Goal: Navigation & Orientation: Find specific page/section

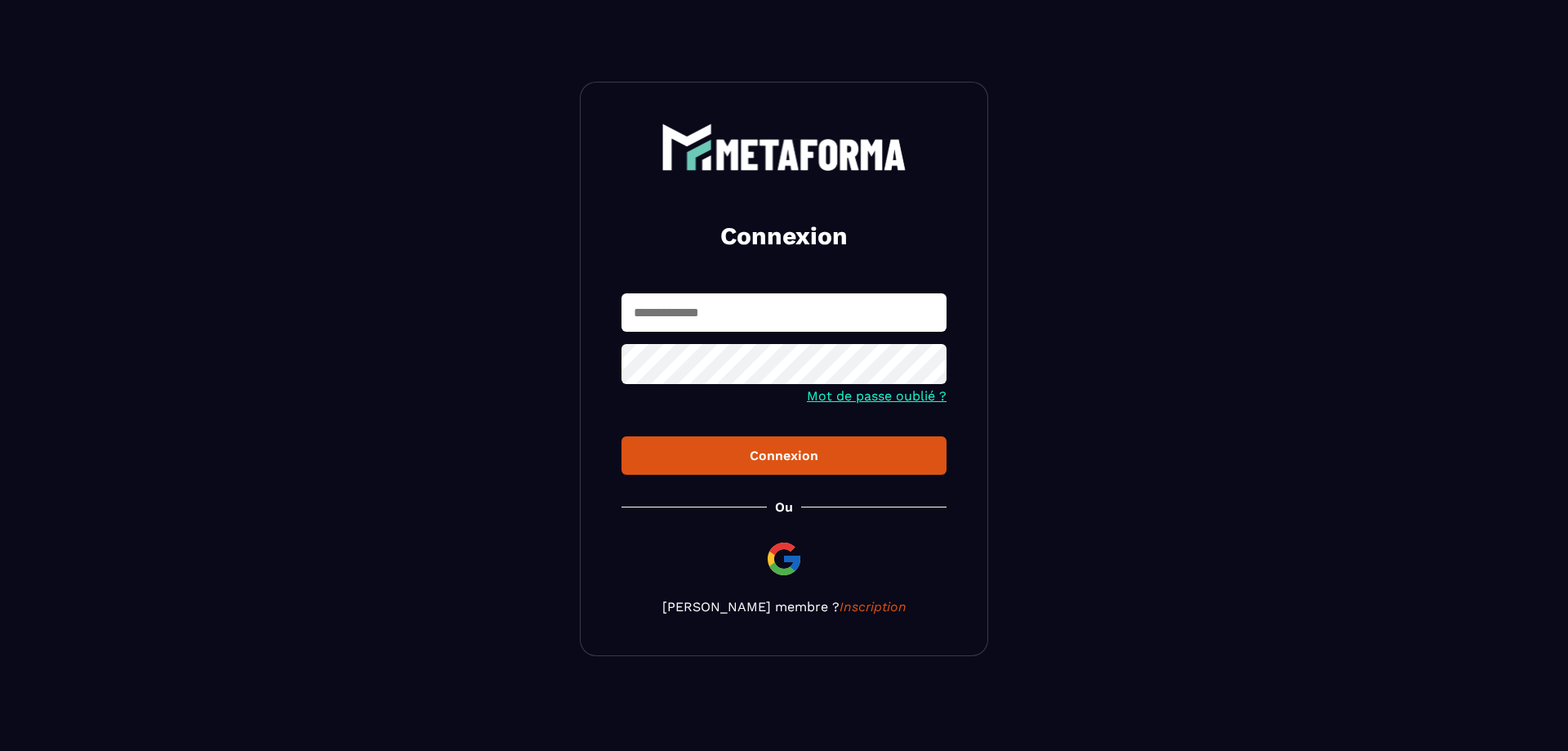
type input "**********"
click at [754, 459] on div "Connexion" at bounding box center [783, 455] width 299 height 16
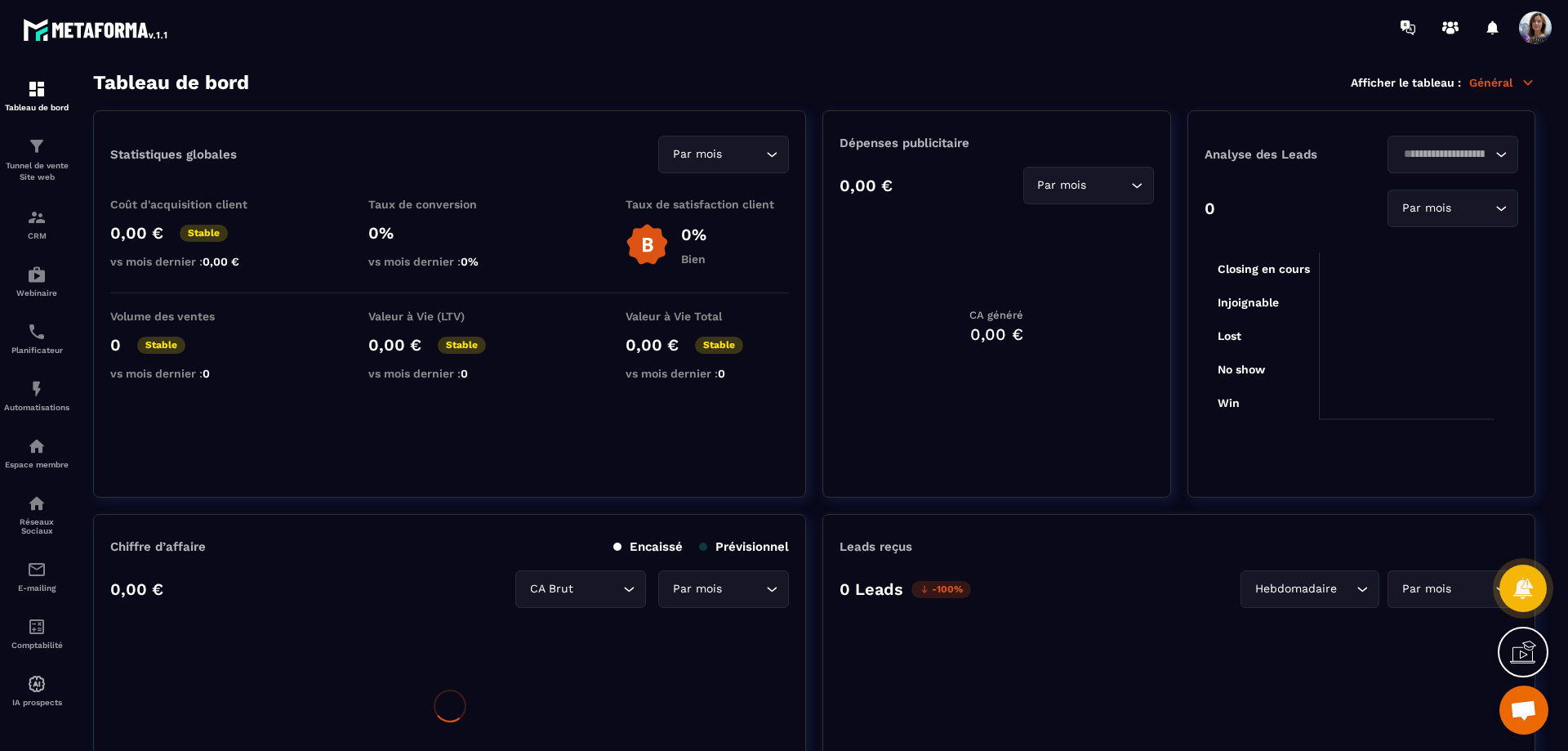
click at [35, 25] on img at bounding box center [96, 29] width 147 height 29
click at [95, 28] on img at bounding box center [96, 29] width 147 height 29
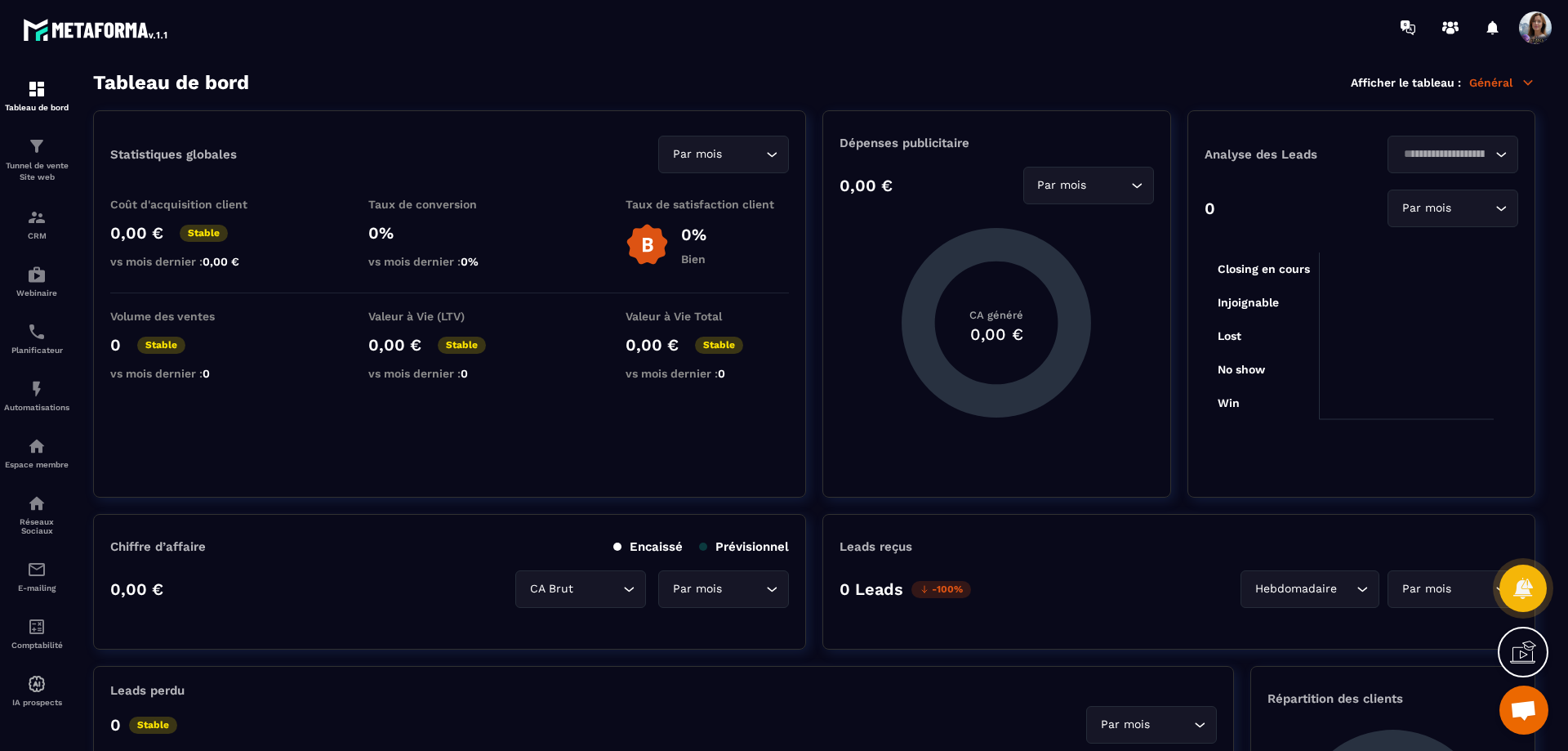
click at [95, 28] on img at bounding box center [96, 29] width 147 height 29
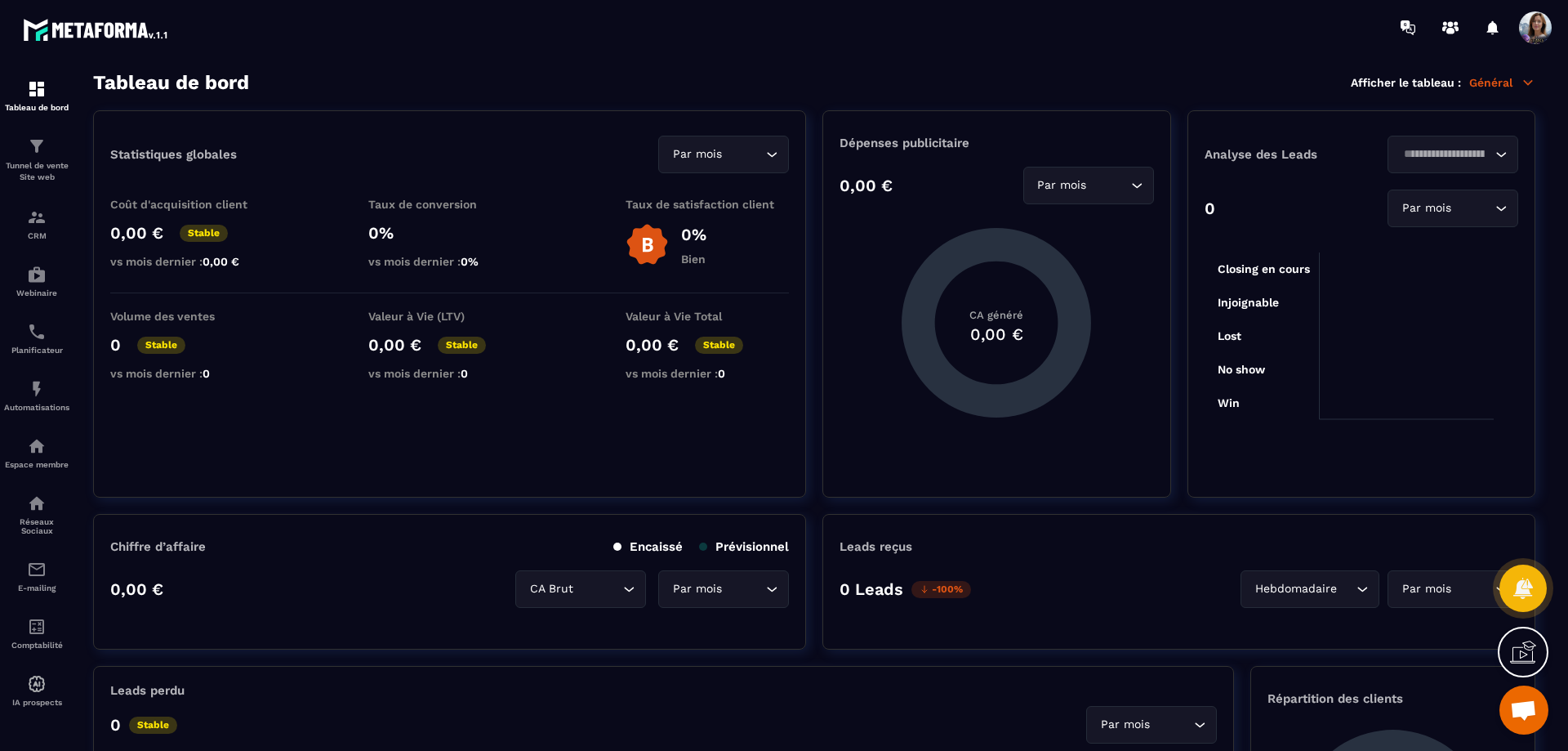
click at [47, 92] on div "Tableau de bord" at bounding box center [36, 95] width 65 height 33
click at [1506, 75] on p "Général" at bounding box center [1503, 82] width 66 height 15
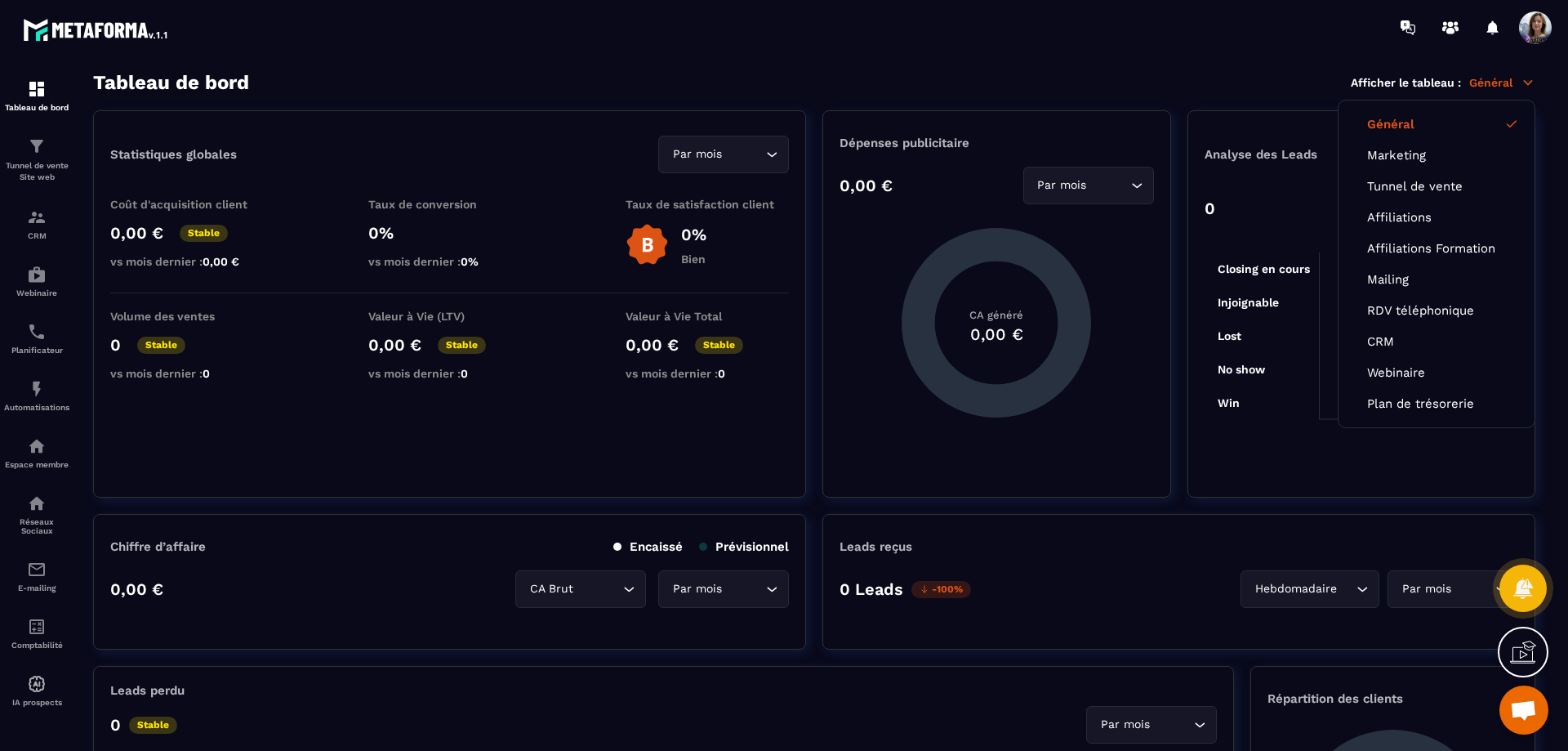
click at [53, 28] on img at bounding box center [96, 29] width 147 height 29
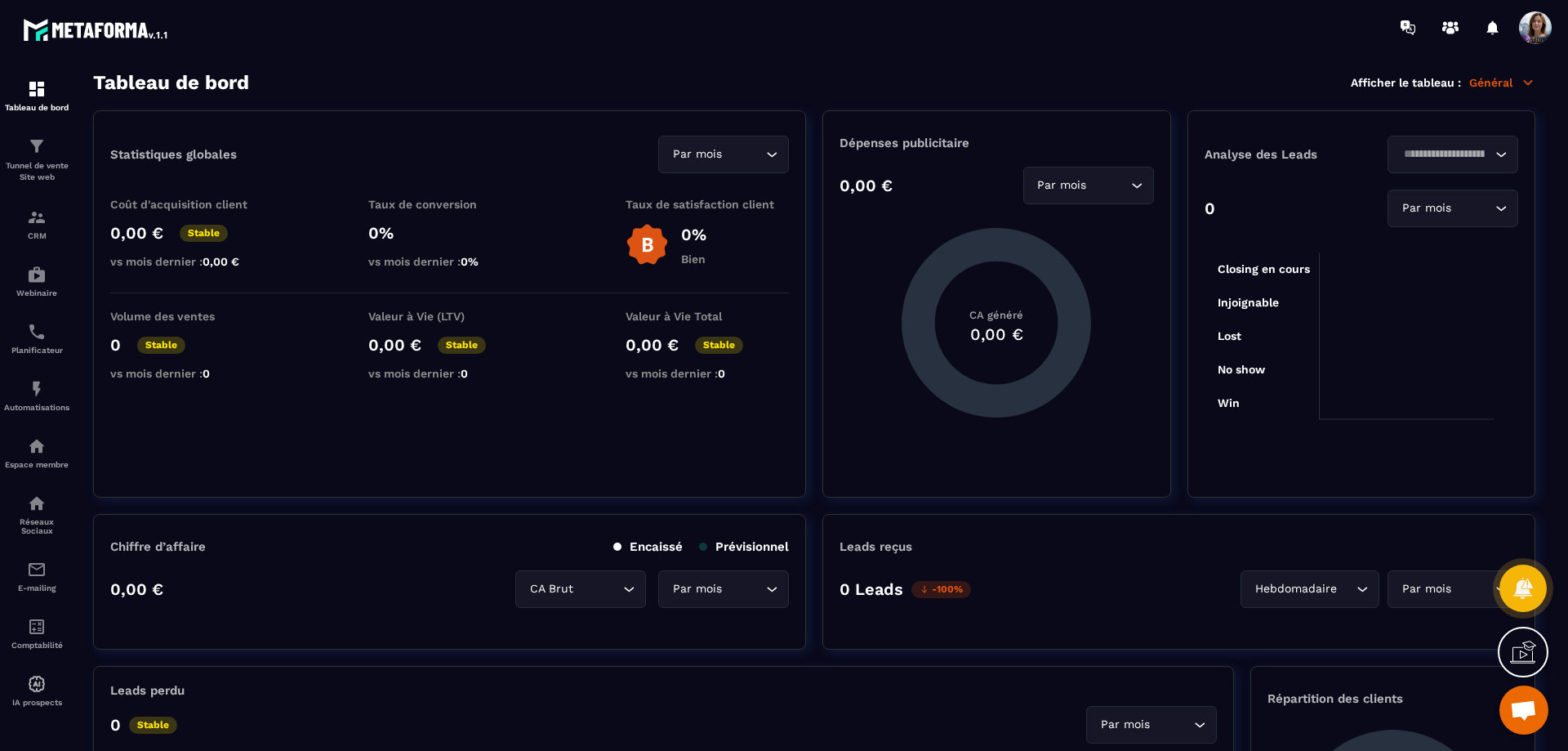
click at [125, 26] on img at bounding box center [96, 29] width 147 height 29
click at [38, 289] on p "Webinaire" at bounding box center [36, 292] width 65 height 9
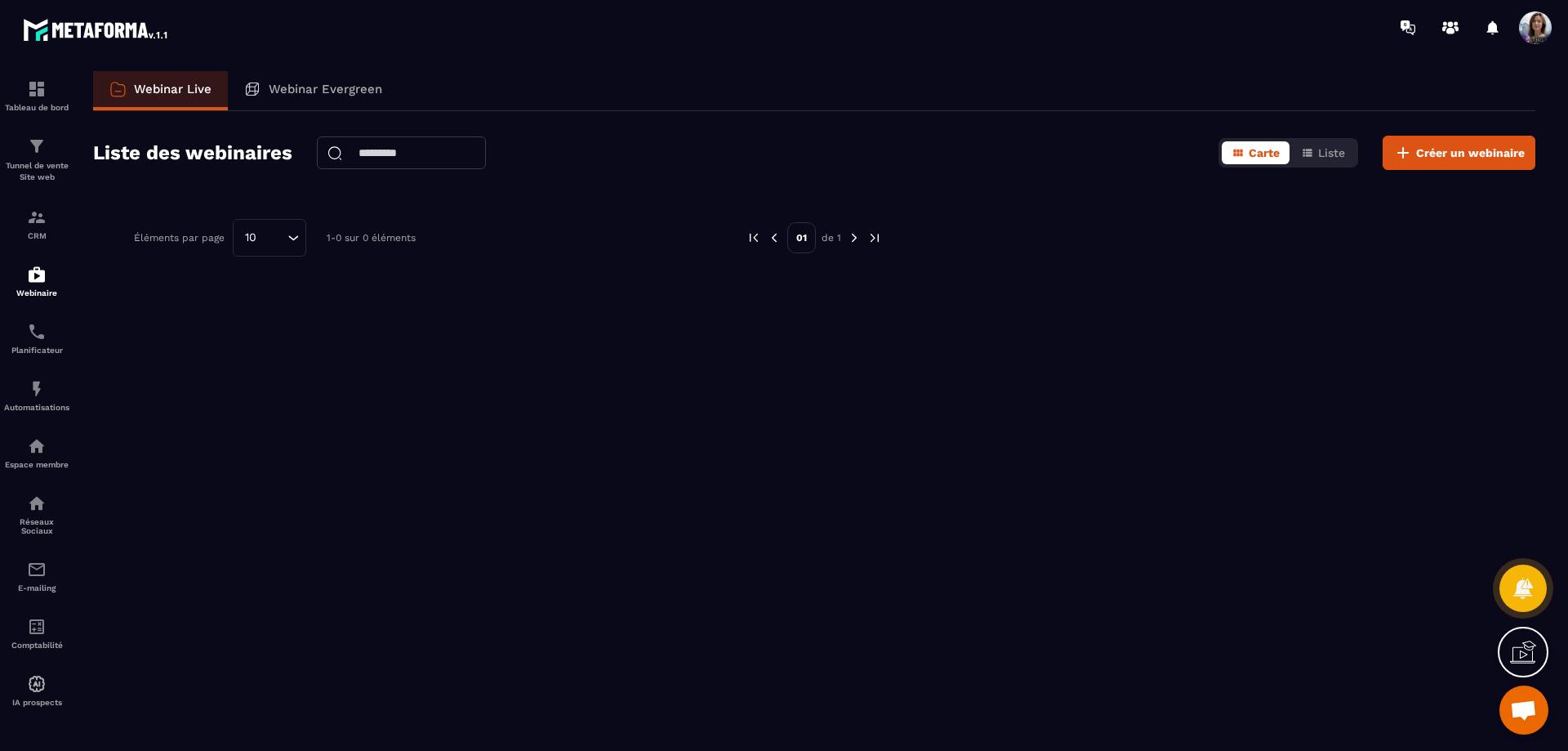
click at [0, 0] on img at bounding box center [0, 0] width 0 height 0
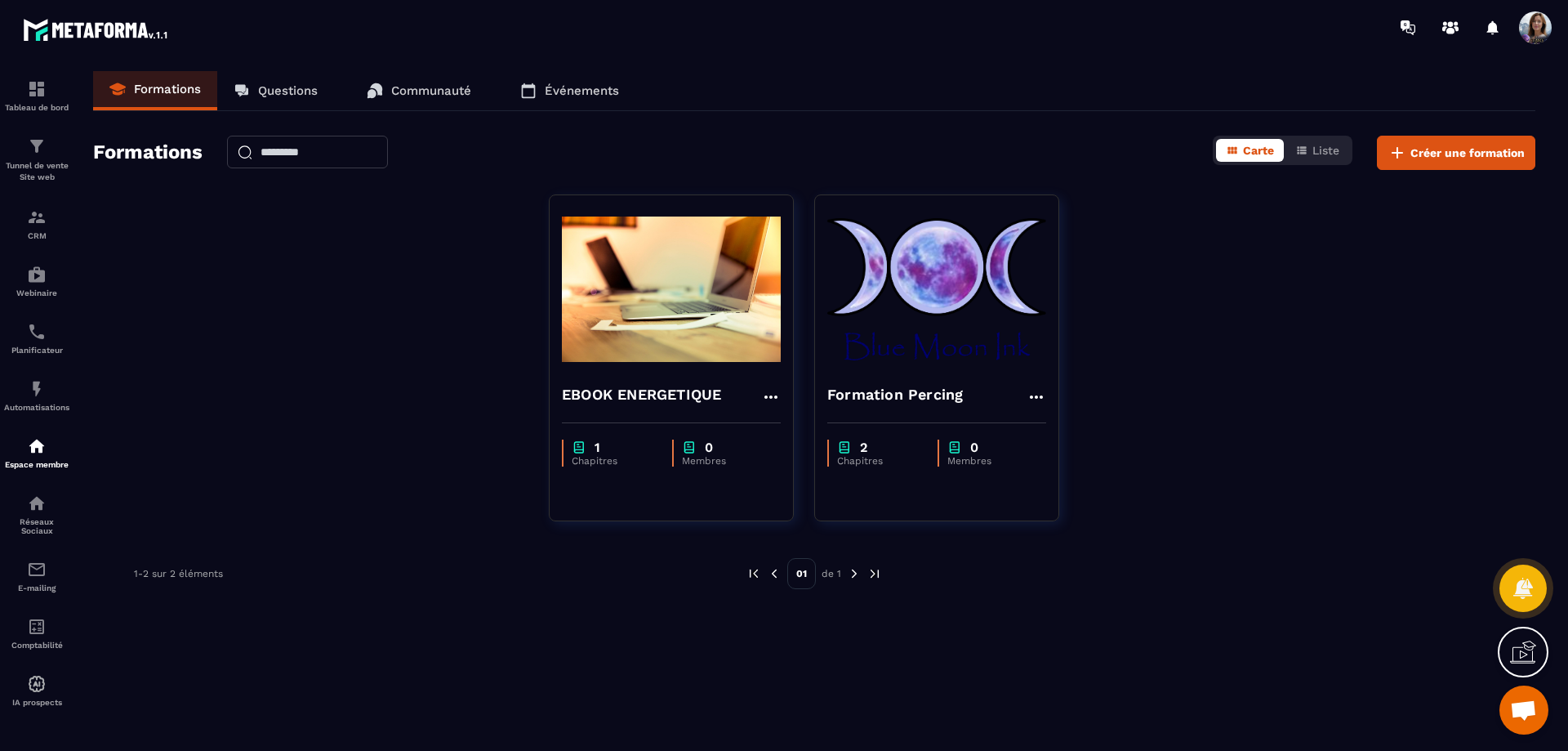
click at [292, 96] on p "Questions" at bounding box center [287, 90] width 59 height 15
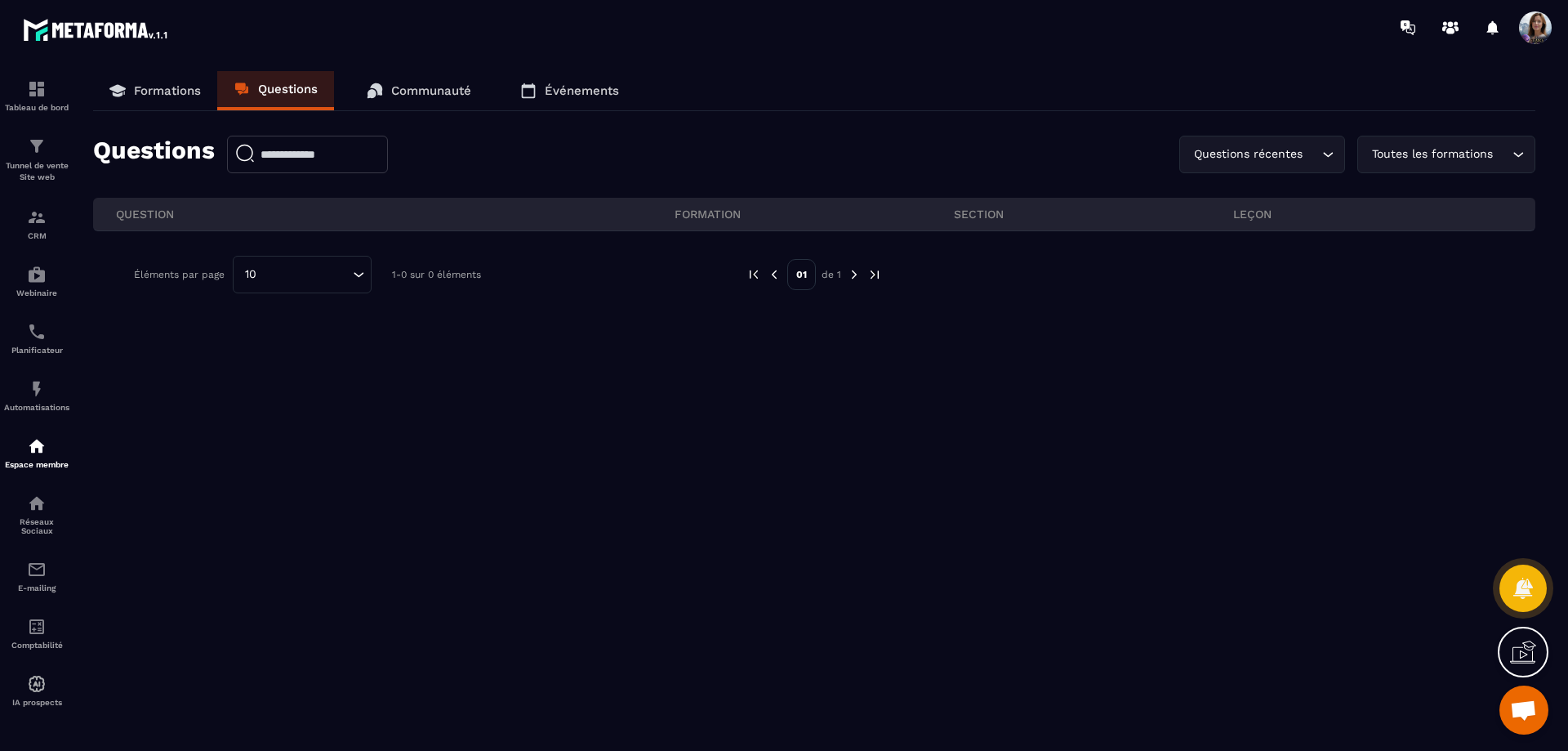
click at [382, 84] on icon at bounding box center [374, 90] width 17 height 17
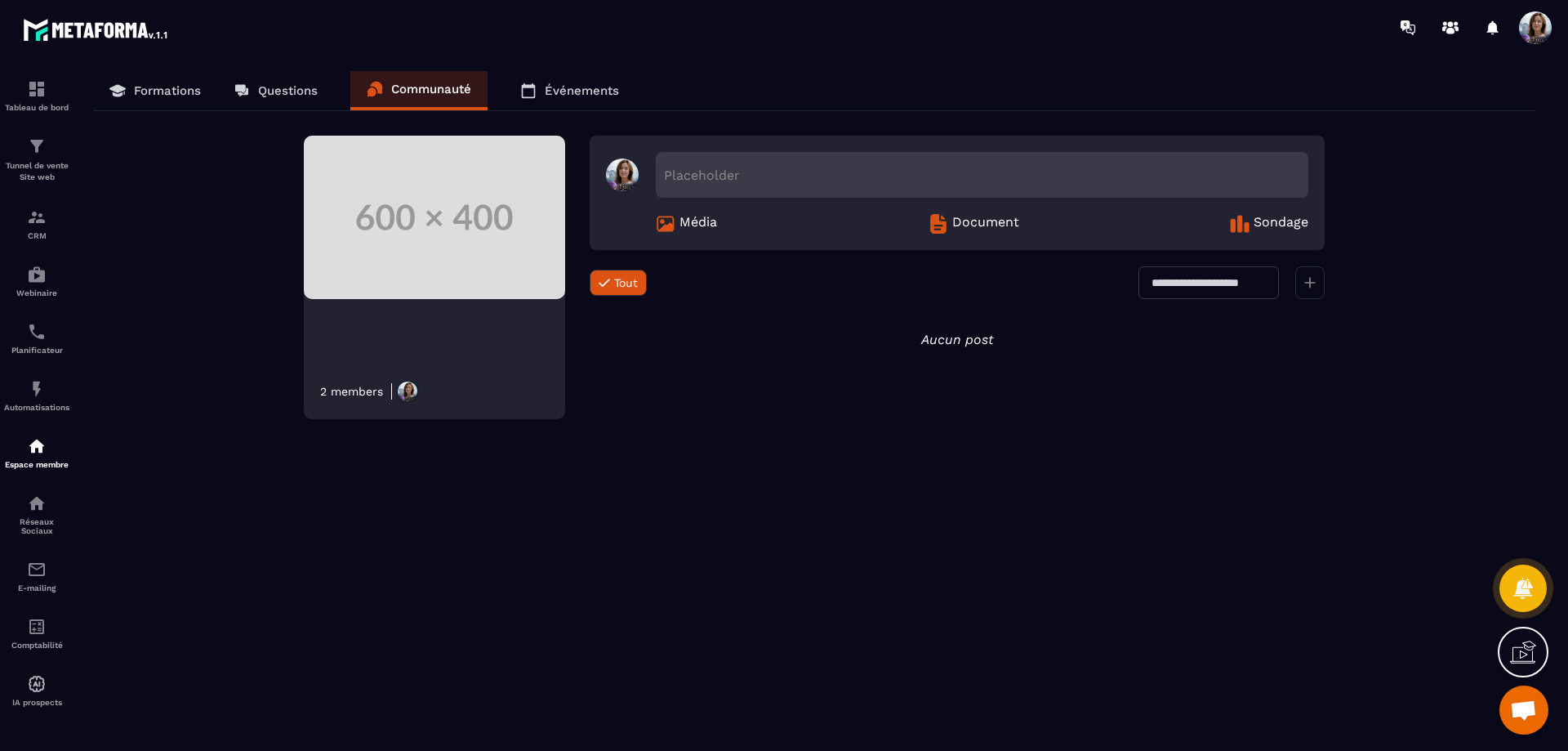
click at [158, 94] on p "Formations" at bounding box center [167, 90] width 67 height 15
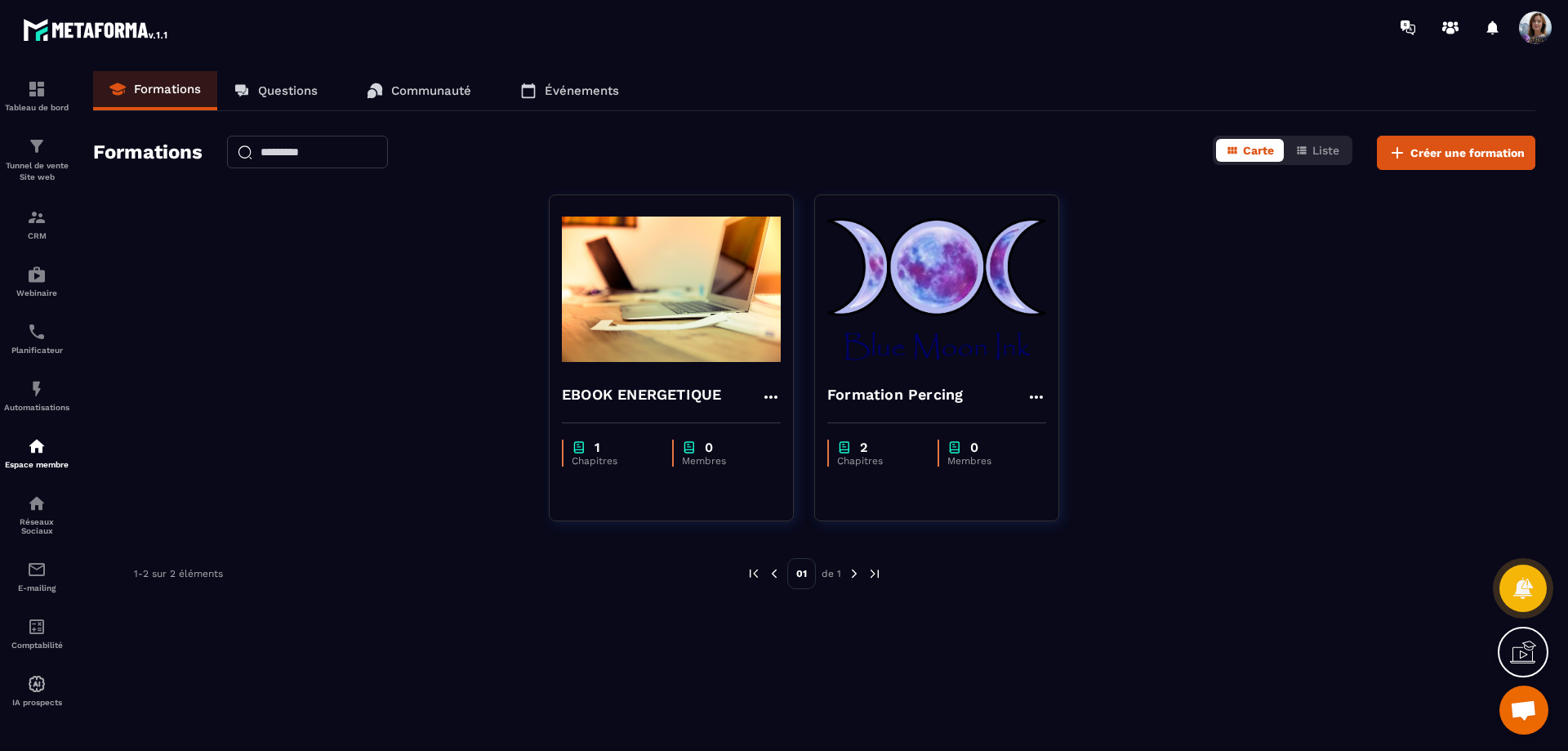
click at [61, 21] on img at bounding box center [96, 29] width 147 height 29
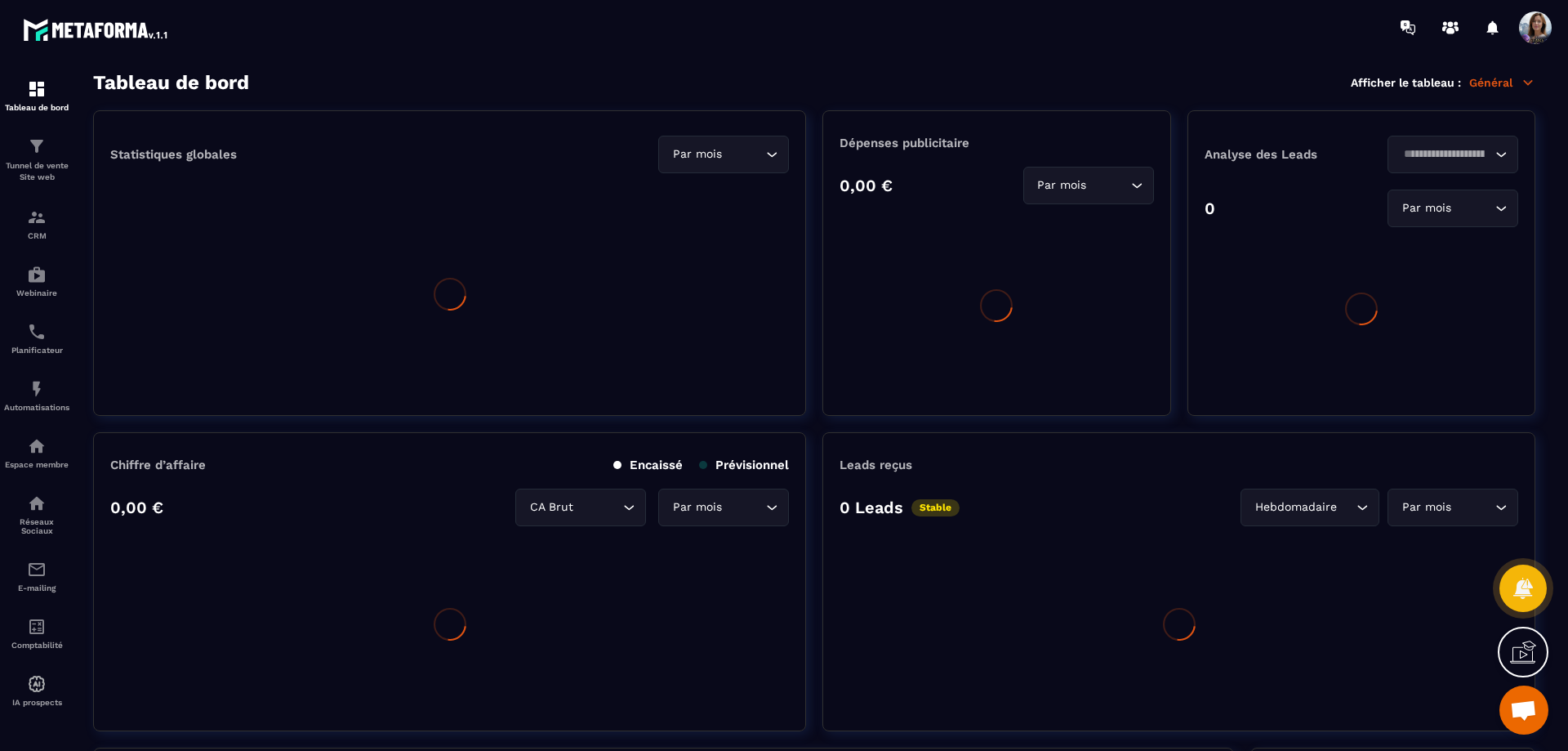
click at [42, 89] on img at bounding box center [37, 89] width 19 height 19
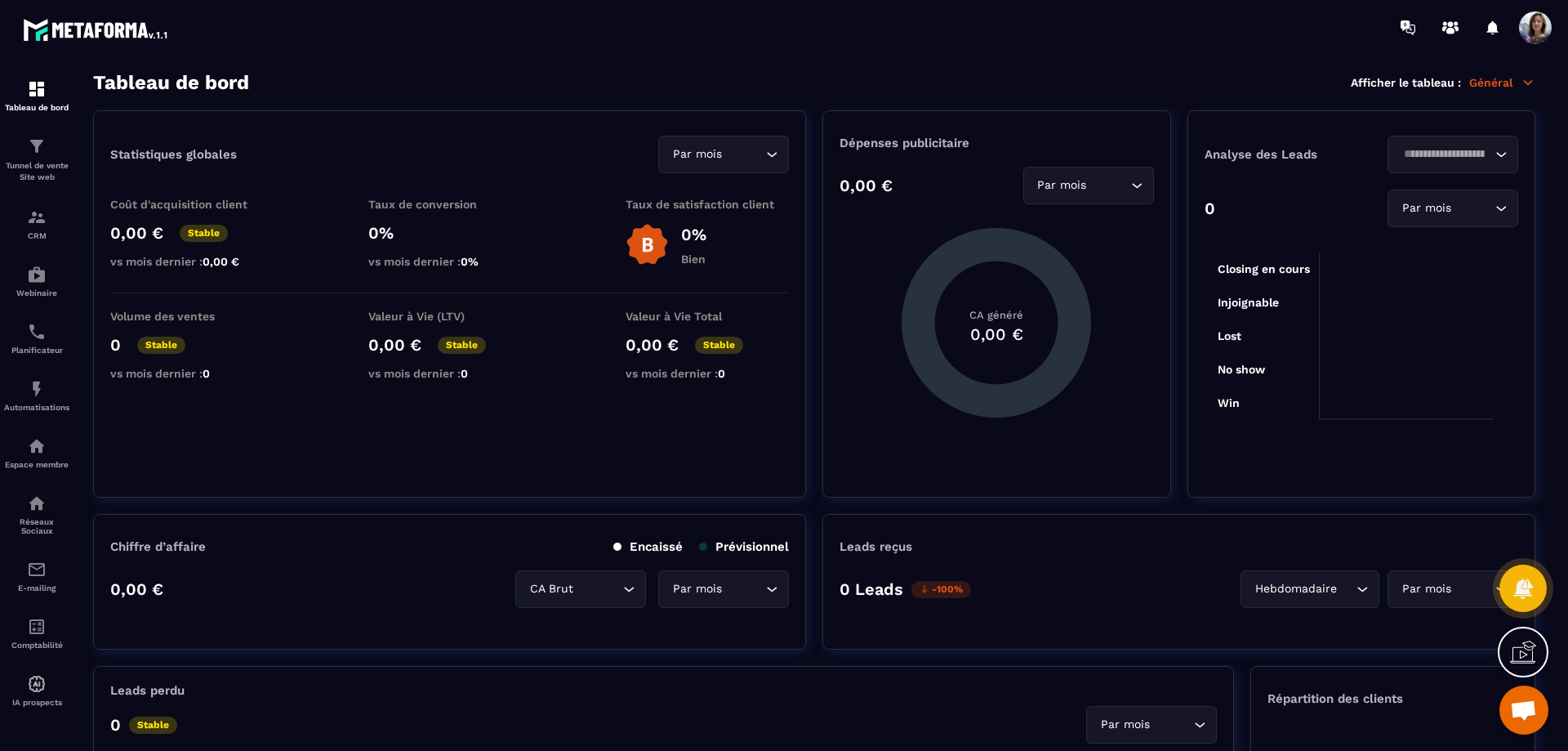
click at [1538, 33] on span at bounding box center [1536, 28] width 33 height 33
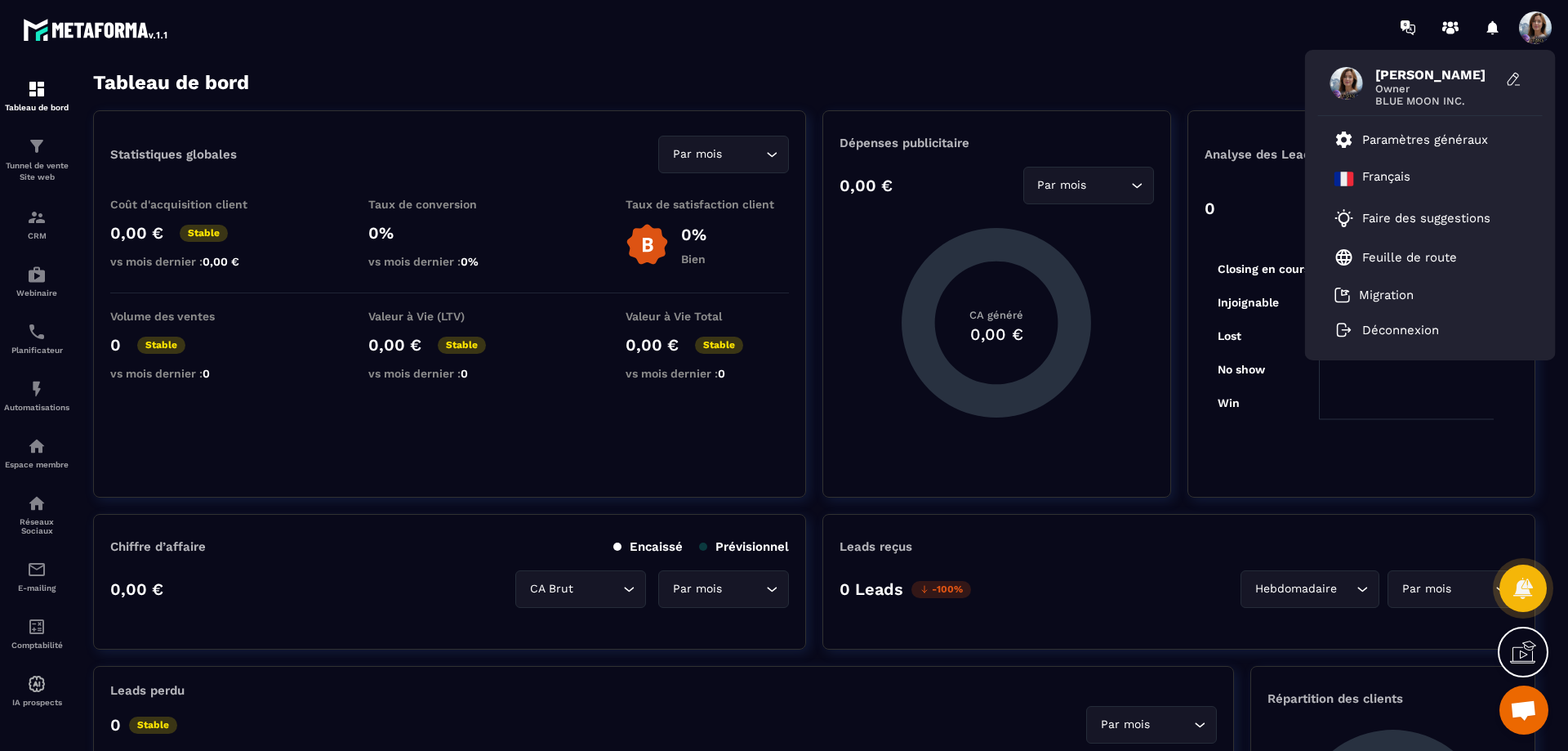
click at [1459, 81] on span "[PERSON_NAME]" at bounding box center [1437, 75] width 123 height 16
click at [1458, 22] on icon at bounding box center [1450, 27] width 26 height 26
